Goal: Find specific page/section: Find specific page/section

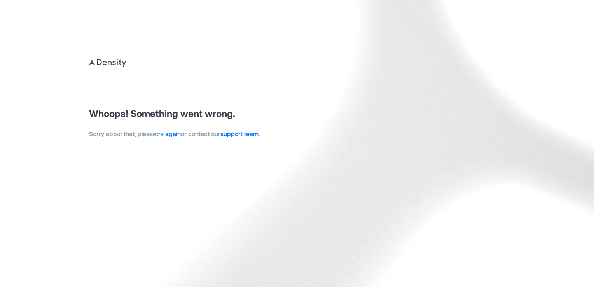
click at [176, 132] on link "try again" at bounding box center [168, 133] width 25 height 7
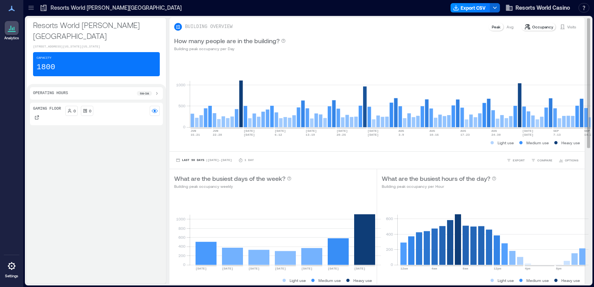
click at [568, 30] on div "Visits" at bounding box center [568, 27] width 23 height 8
